Goal: Check status: Check status

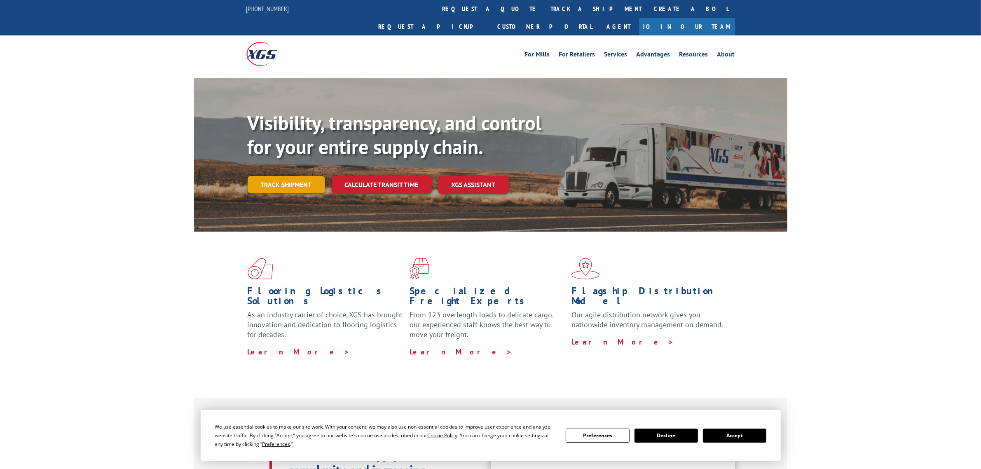
click at [309, 176] on link "Track shipment" at bounding box center [285, 184] width 77 height 17
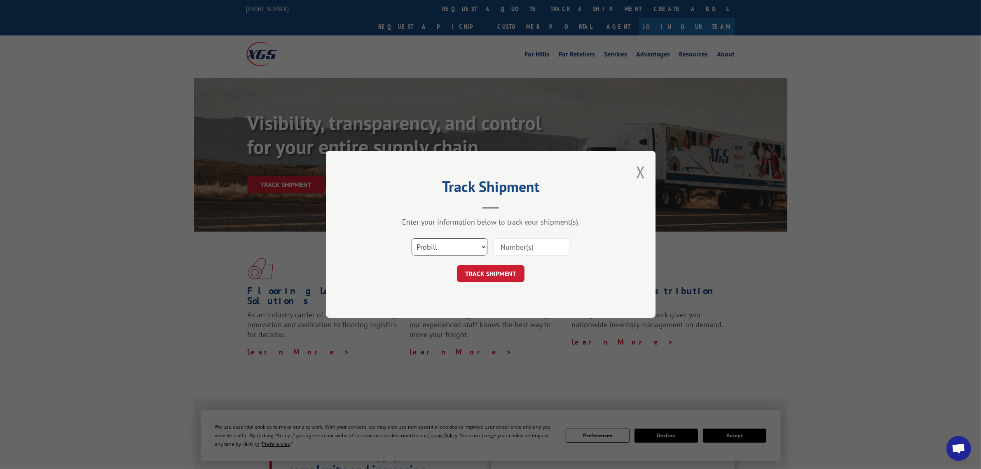
drag, startPoint x: 472, startPoint y: 246, endPoint x: 472, endPoint y: 253, distance: 7.4
click at [472, 246] on select "Select category... Probill BOL PO" at bounding box center [449, 246] width 76 height 17
select select "bol"
click at [411, 238] on select "Select category... Probill BOL PO" at bounding box center [449, 246] width 76 height 17
click at [516, 238] on div at bounding box center [531, 247] width 76 height 19
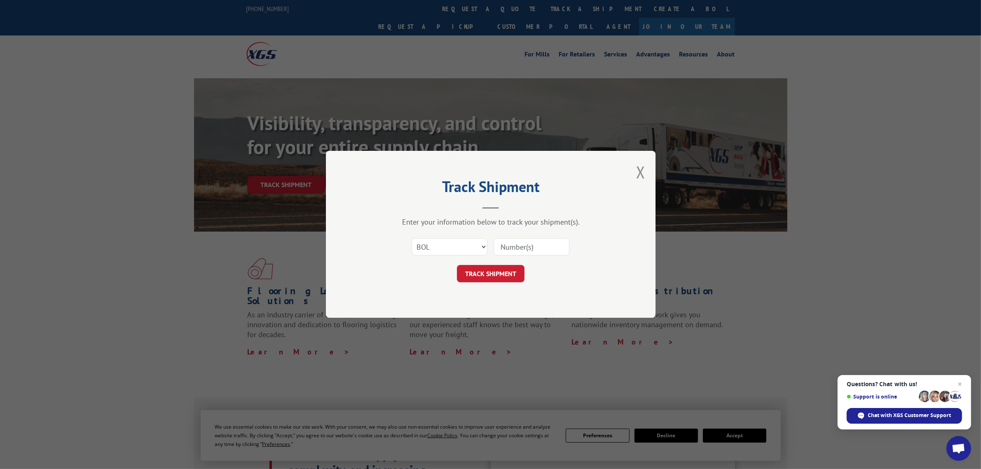
click at [515, 240] on input at bounding box center [531, 246] width 76 height 17
paste input "5264901"
type input "5264901"
click at [499, 270] on button "TRACK SHIPMENT" at bounding box center [491, 273] width 68 height 17
